Goal: Task Accomplishment & Management: Use online tool/utility

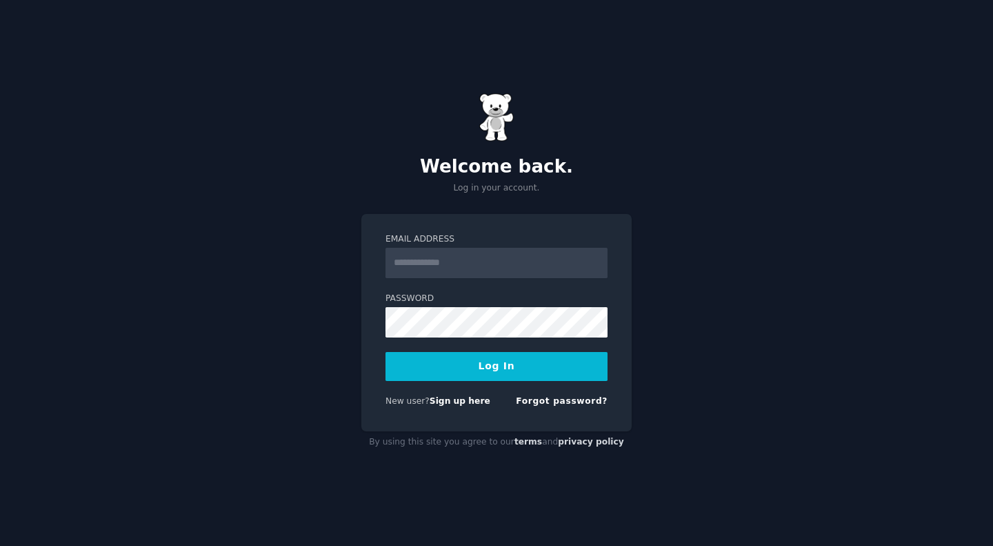
click at [439, 264] on input "Email Address" at bounding box center [497, 263] width 222 height 30
click at [364, 241] on div "Email Address Password Log In New user? Sign up here Forgot password?" at bounding box center [496, 323] width 270 height 218
click at [430, 257] on input "Email Address" at bounding box center [497, 263] width 222 height 30
type input "**********"
click at [496, 374] on button "Log In" at bounding box center [497, 366] width 222 height 29
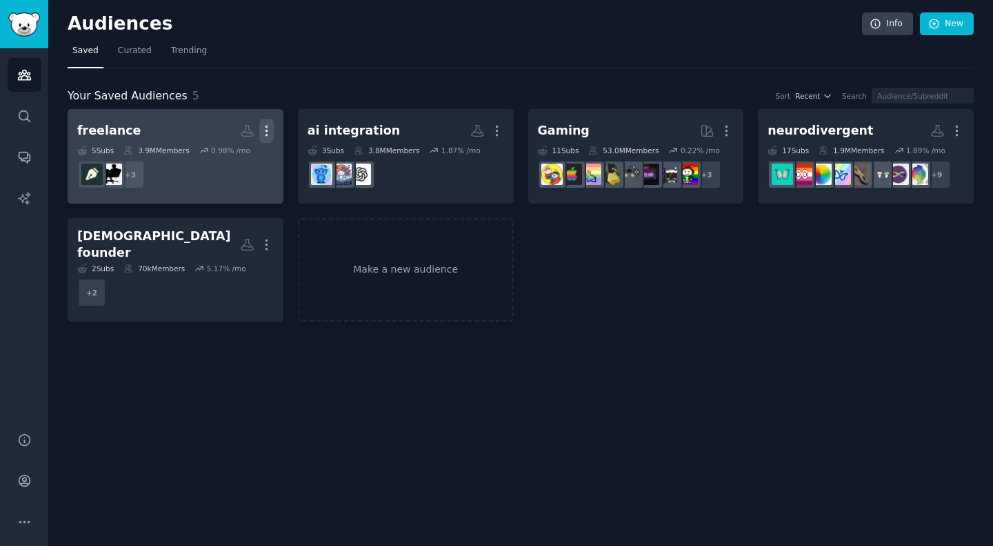
click at [268, 134] on icon "button" at bounding box center [266, 130] width 14 height 14
click at [226, 163] on p "Delete" at bounding box center [229, 159] width 32 height 14
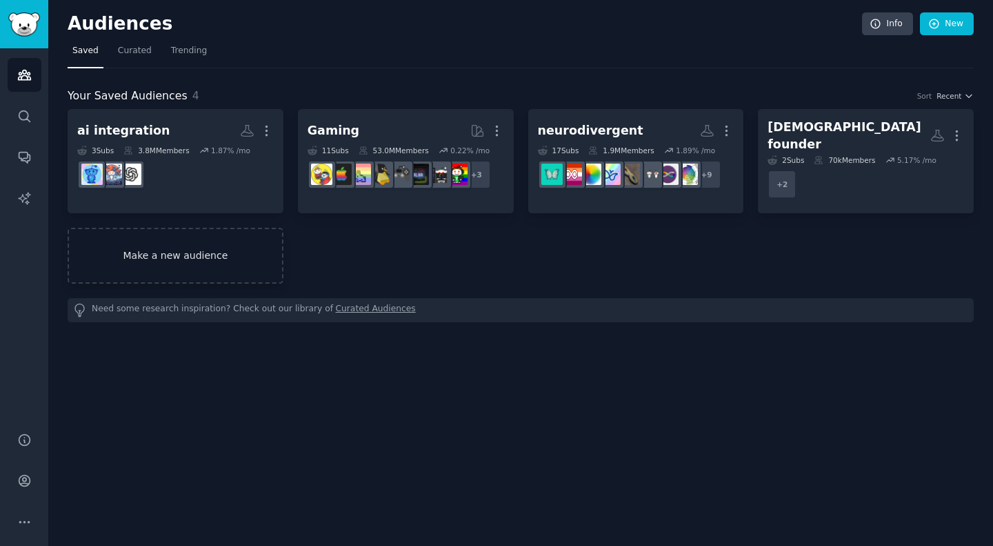
click at [203, 245] on link "Make a new audience" at bounding box center [176, 256] width 216 height 56
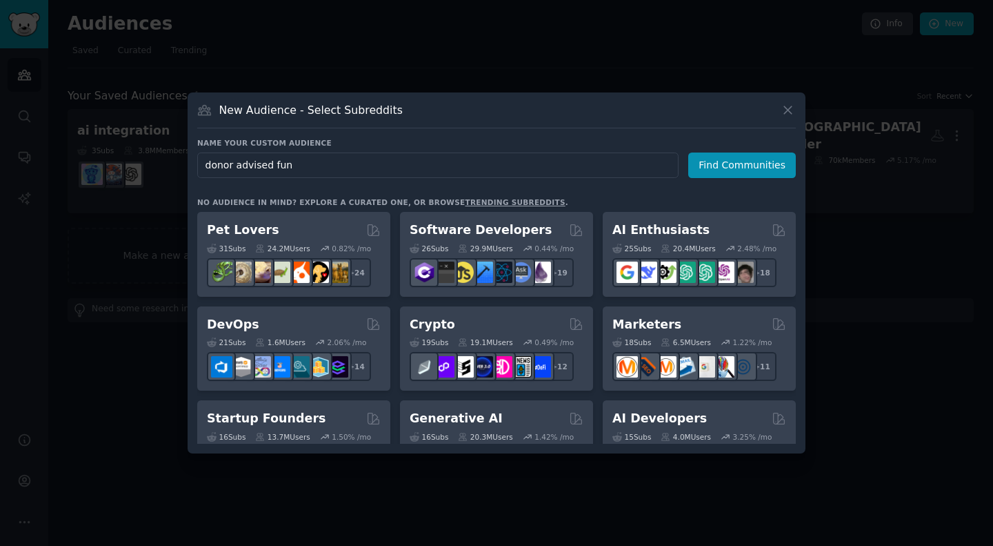
type input "donor advised fund"
click button "Find Communities" at bounding box center [742, 165] width 108 height 26
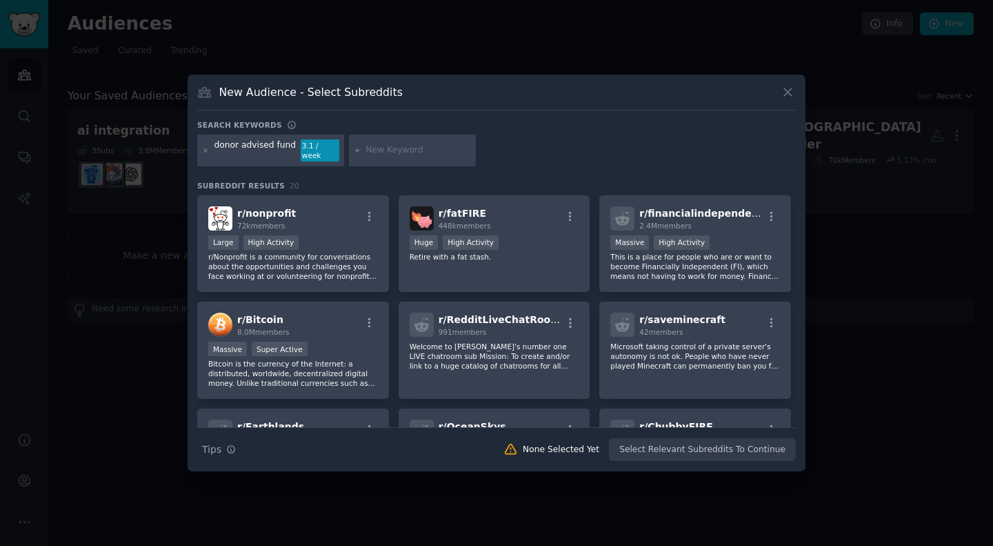
click at [385, 153] on input "text" at bounding box center [418, 150] width 105 height 12
type input "daf"
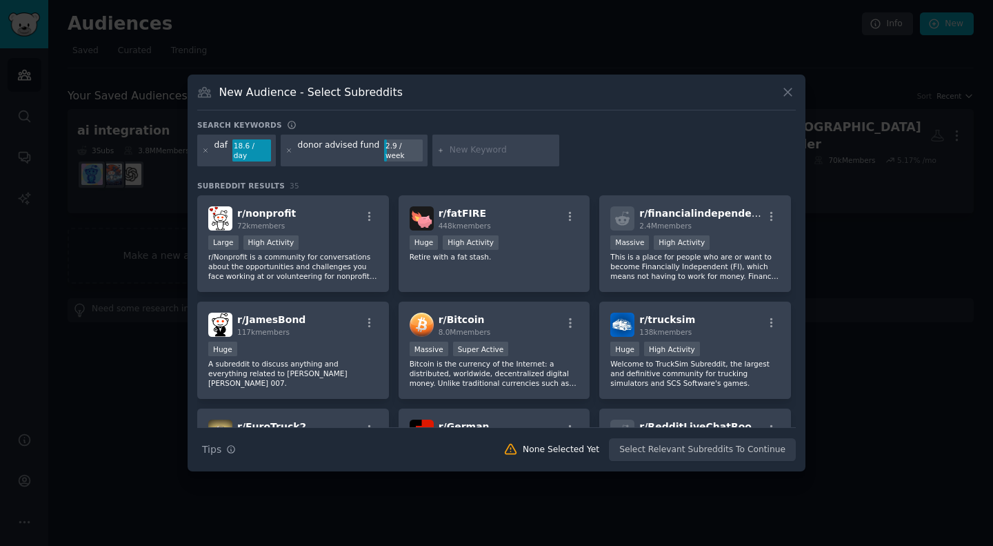
click at [286, 146] on div at bounding box center [290, 150] width 8 height 22
click at [288, 151] on icon at bounding box center [290, 151] width 8 height 8
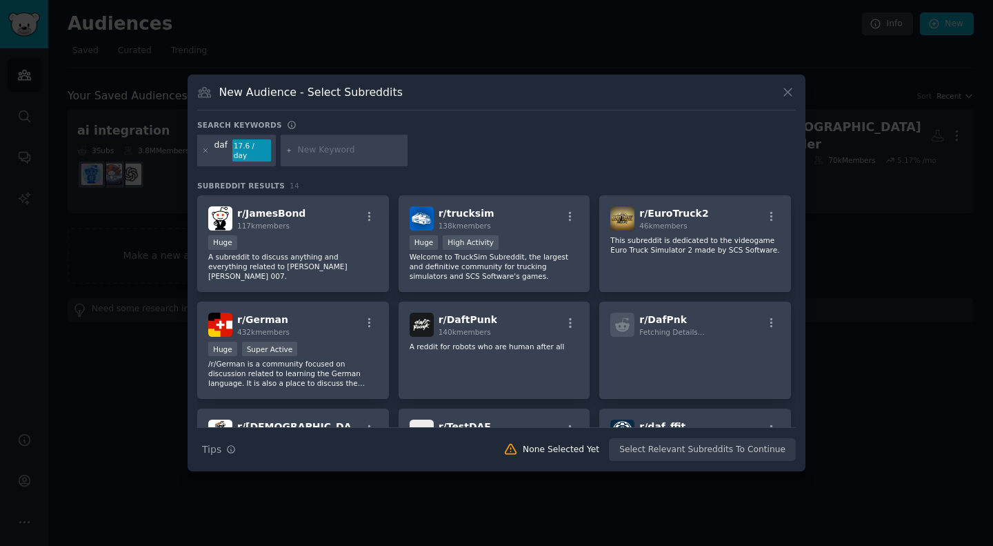
click at [310, 152] on input "text" at bounding box center [350, 150] width 105 height 12
paste input "Donor-Advised Funds"
type input "Donor-Advised Funds"
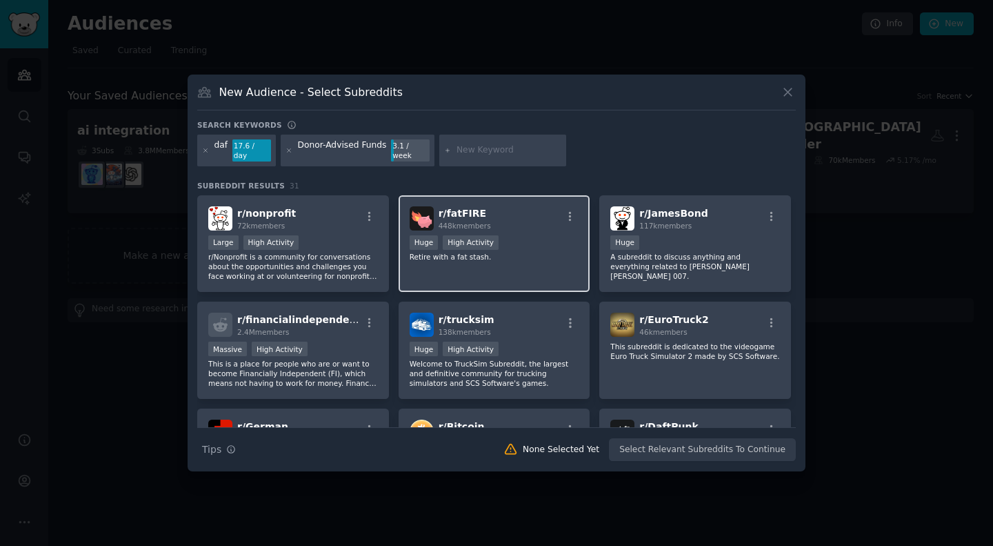
click at [535, 266] on div "r/ fatFIRE 448k members >= 80th percentile for submissions / day Huge High Acti…" at bounding box center [495, 243] width 192 height 97
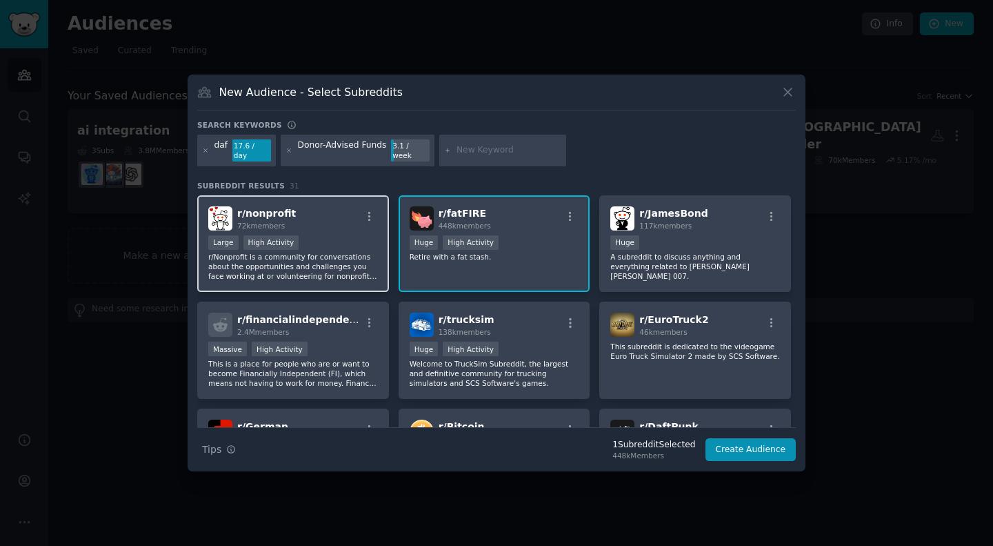
click at [318, 261] on p "r/Nonprofit is a community for conversations about the opportunities and challe…" at bounding box center [293, 266] width 170 height 29
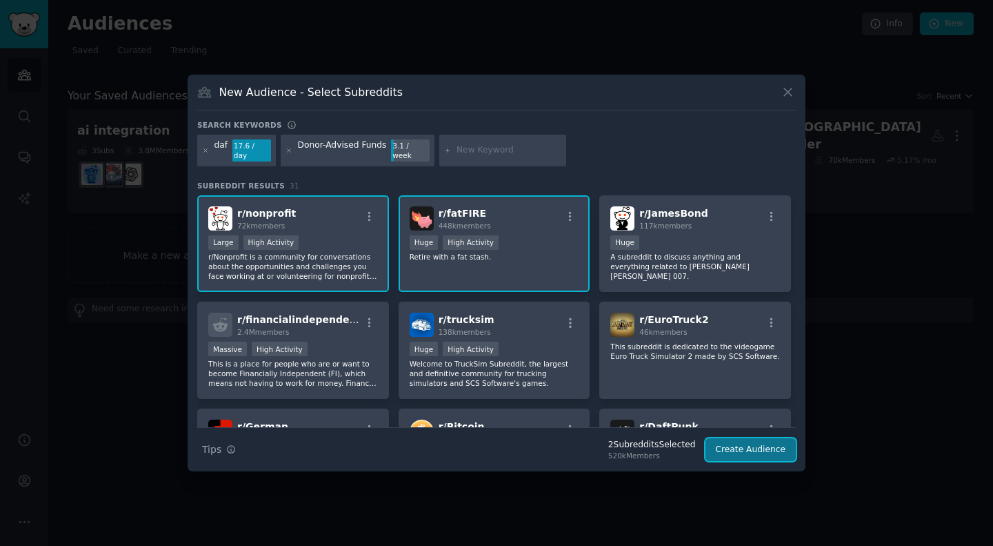
click at [751, 453] on button "Create Audience" at bounding box center [751, 449] width 91 height 23
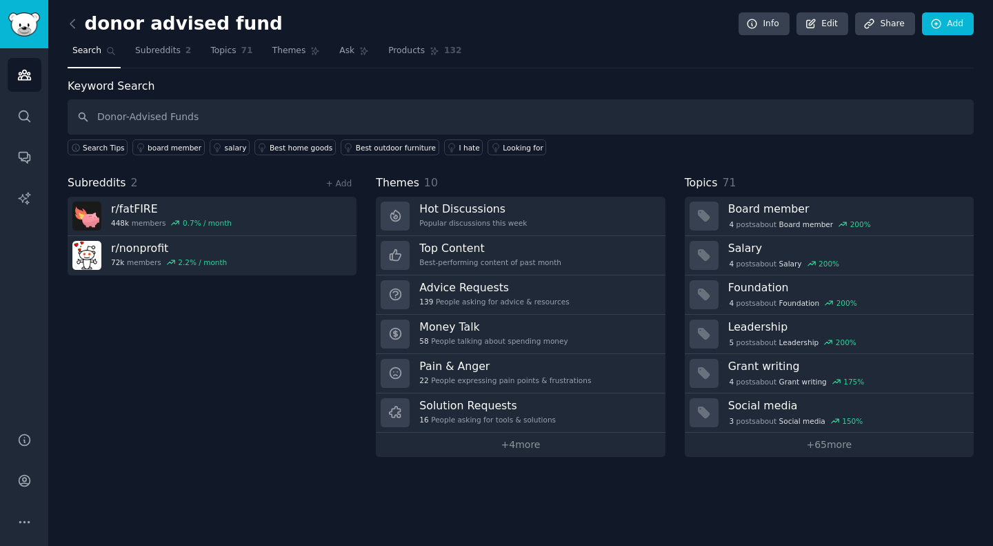
type input "Donor-Advised Funds"
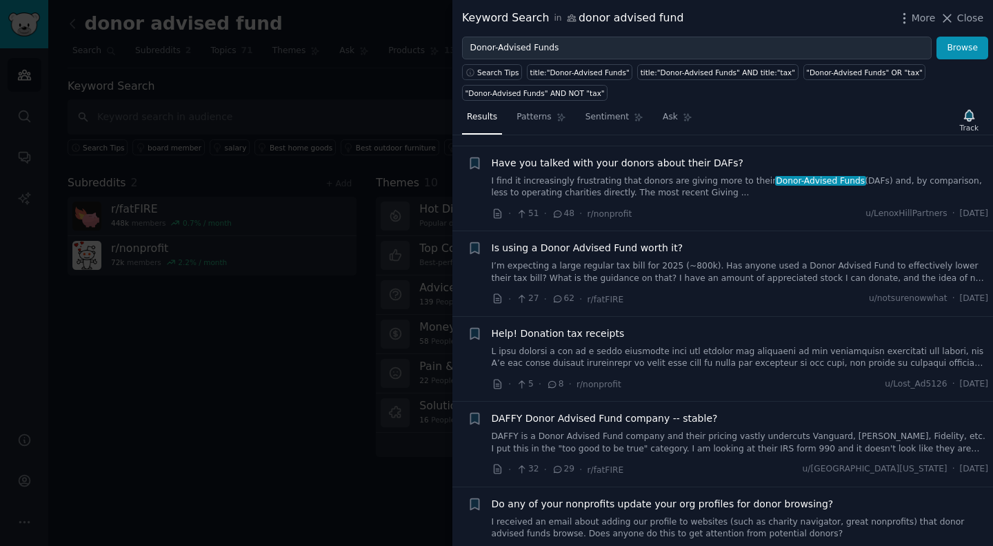
scroll to position [353, 0]
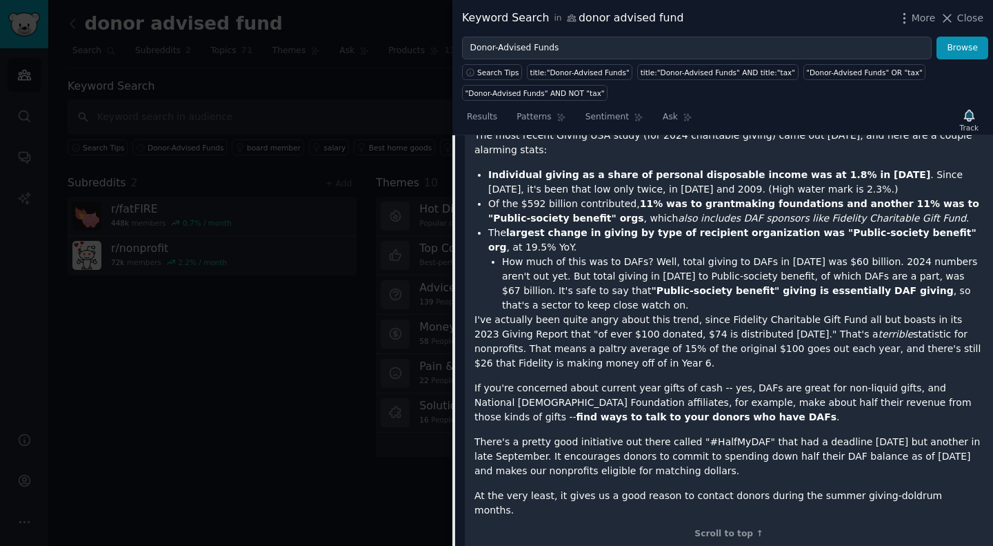
scroll to position [568, 0]
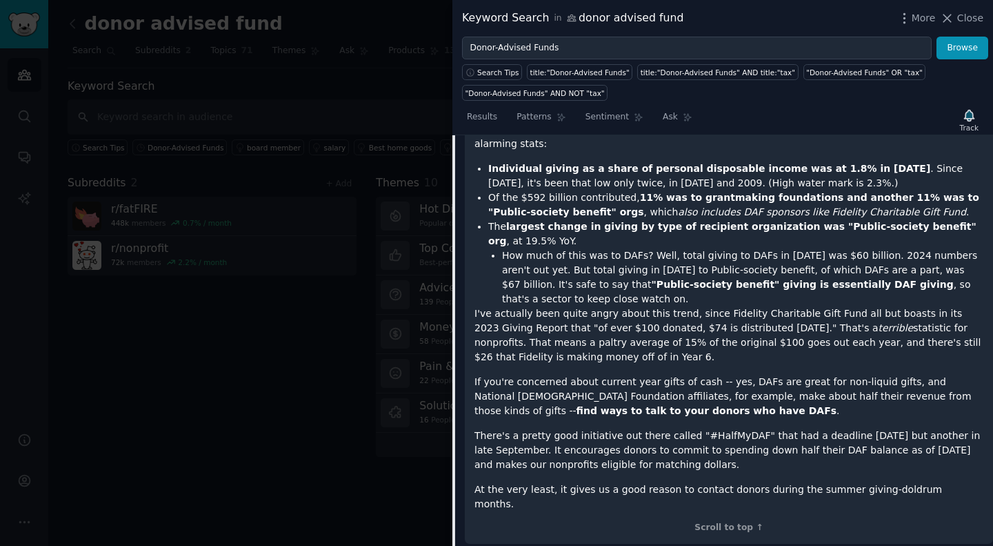
click at [539, 375] on p "If you're concerned about current year gifts of cash -- yes, DAFs are great for…" at bounding box center [729, 396] width 509 height 43
click at [235, 405] on div at bounding box center [496, 273] width 993 height 546
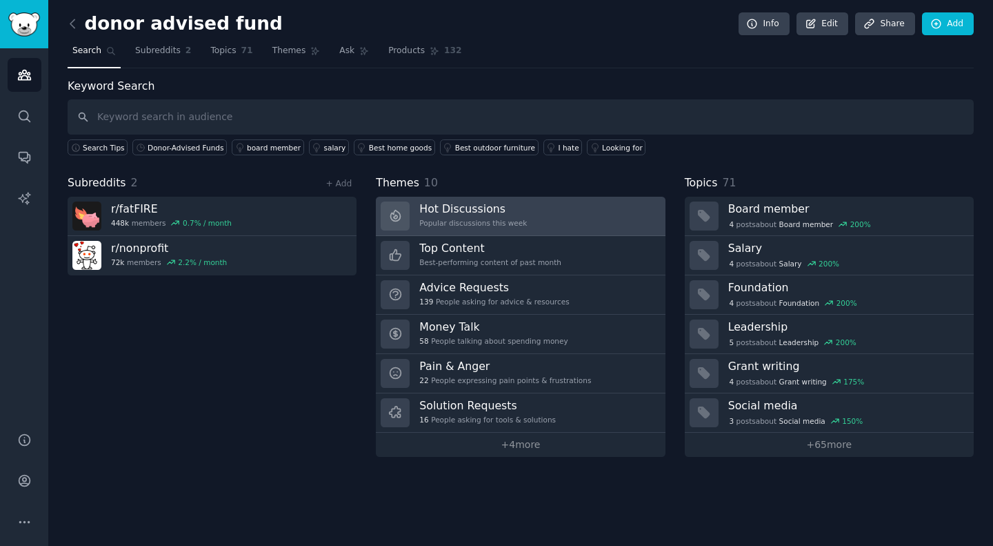
click at [490, 208] on h3 "Hot Discussions" at bounding box center [473, 208] width 108 height 14
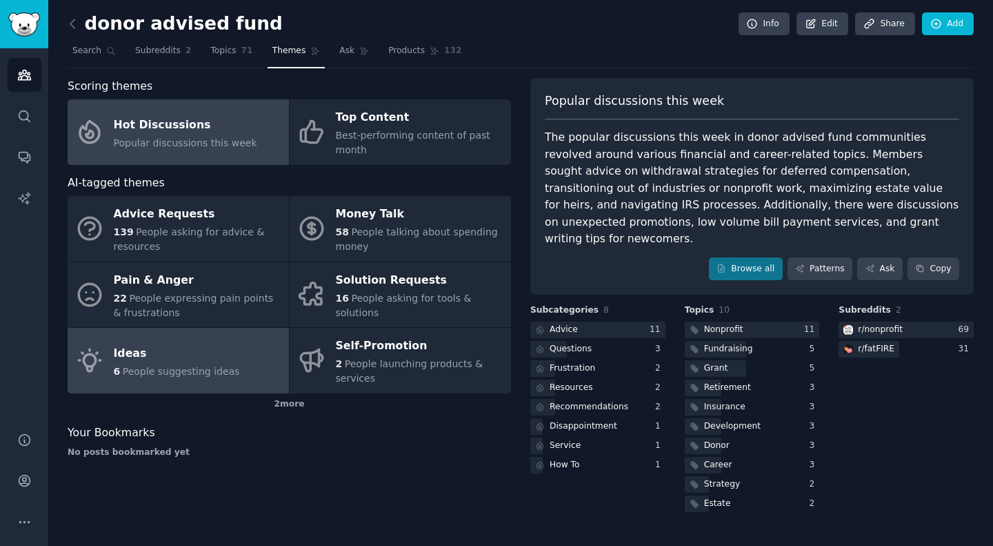
click at [140, 342] on div "Ideas" at bounding box center [177, 353] width 126 height 22
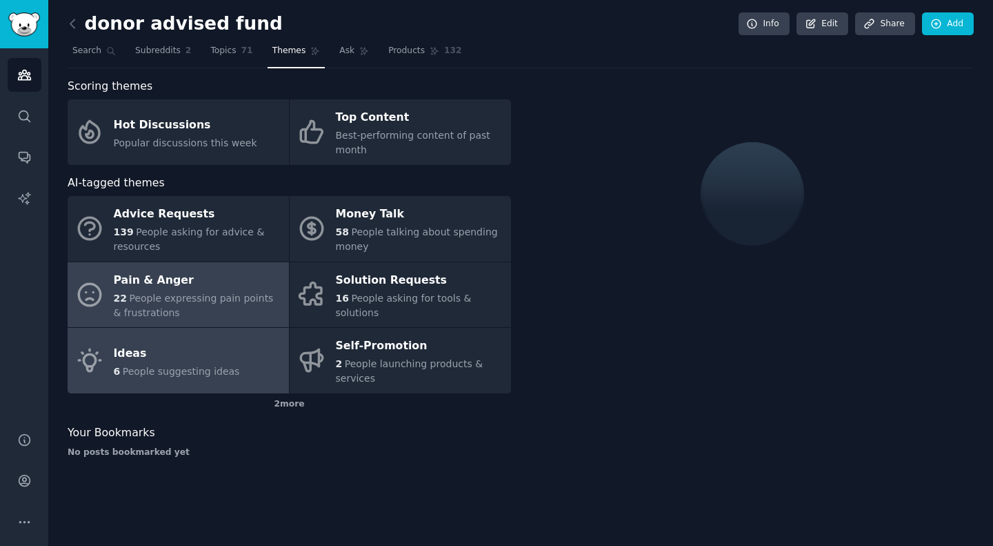
click at [158, 292] on span "People expressing pain points & frustrations" at bounding box center [194, 305] width 160 height 26
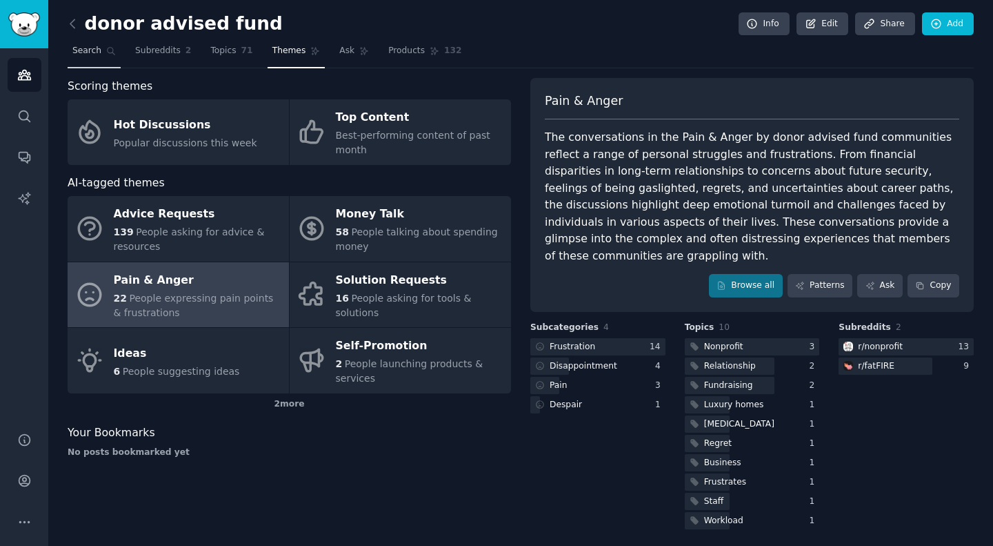
click at [92, 49] on span "Search" at bounding box center [86, 51] width 29 height 12
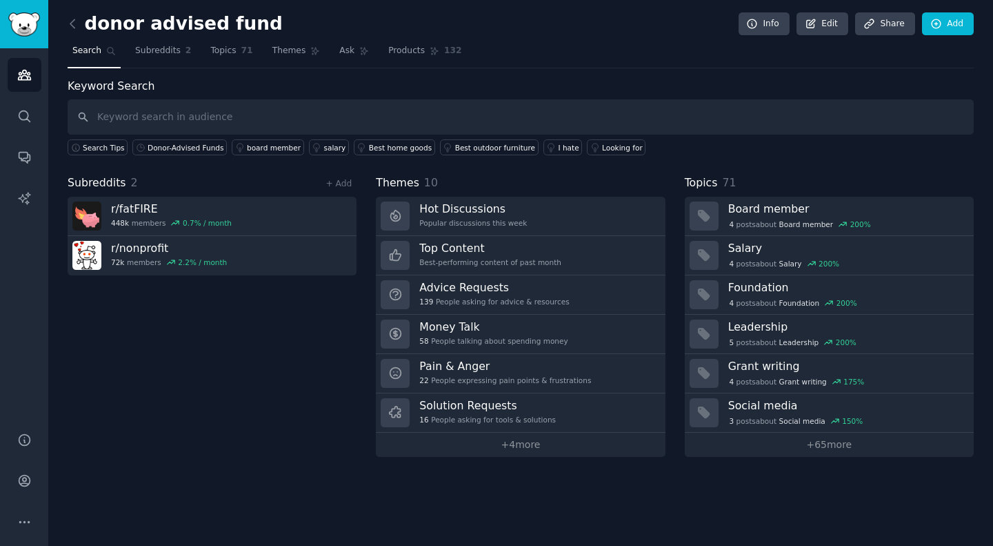
click at [144, 111] on input "text" at bounding box center [521, 116] width 906 height 35
type input "Donor-Advised Funds"
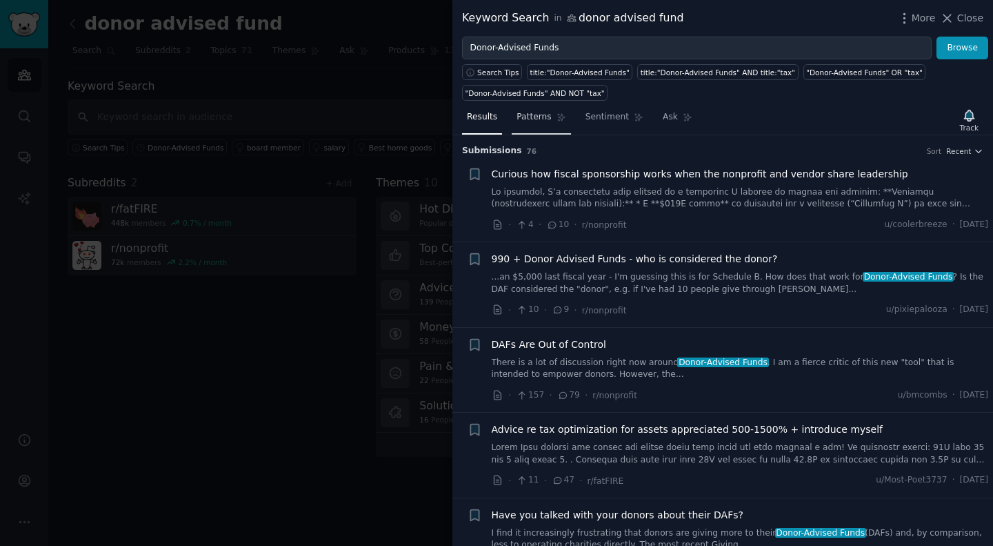
click at [530, 121] on span "Patterns" at bounding box center [534, 117] width 34 height 12
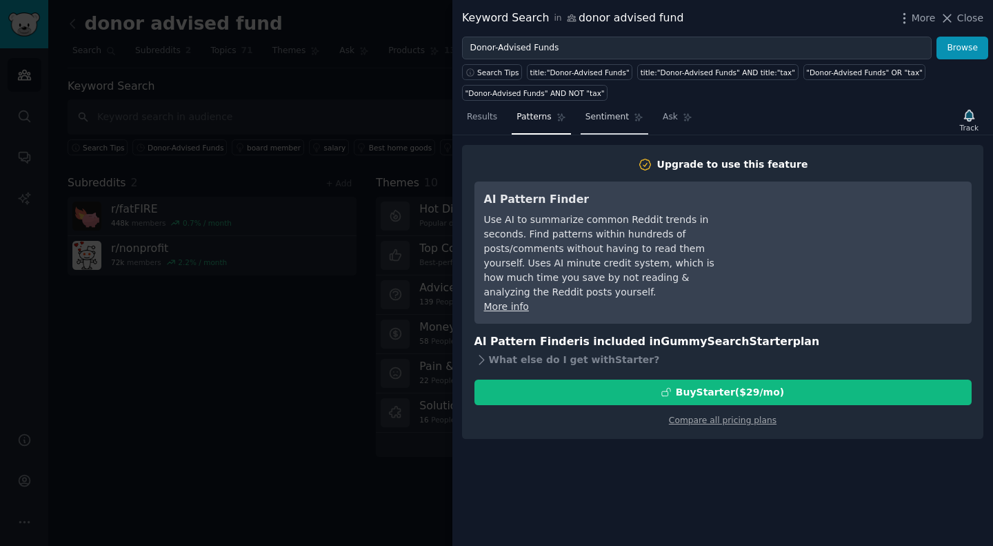
click at [596, 123] on span "Sentiment" at bounding box center [607, 117] width 43 height 12
